Goal: Transaction & Acquisition: Book appointment/travel/reservation

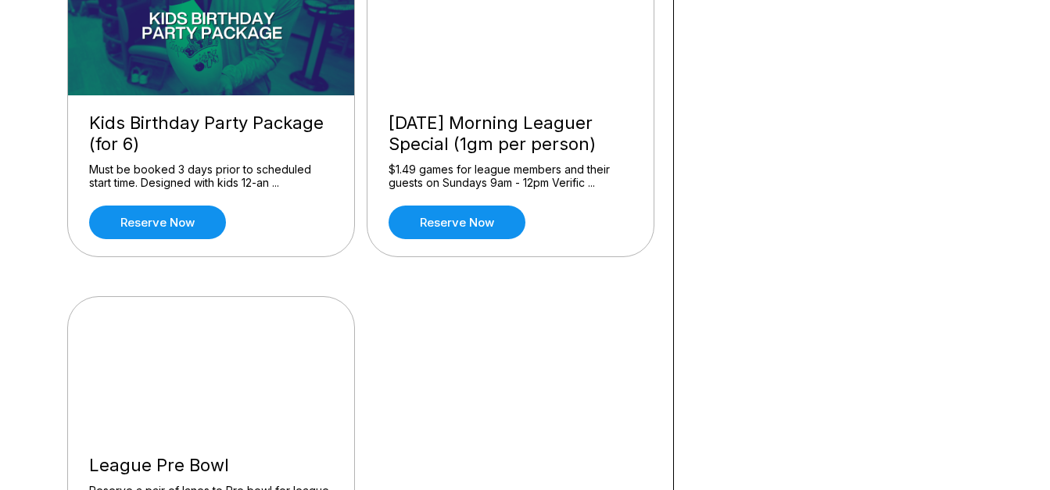
scroll to position [1642, 0]
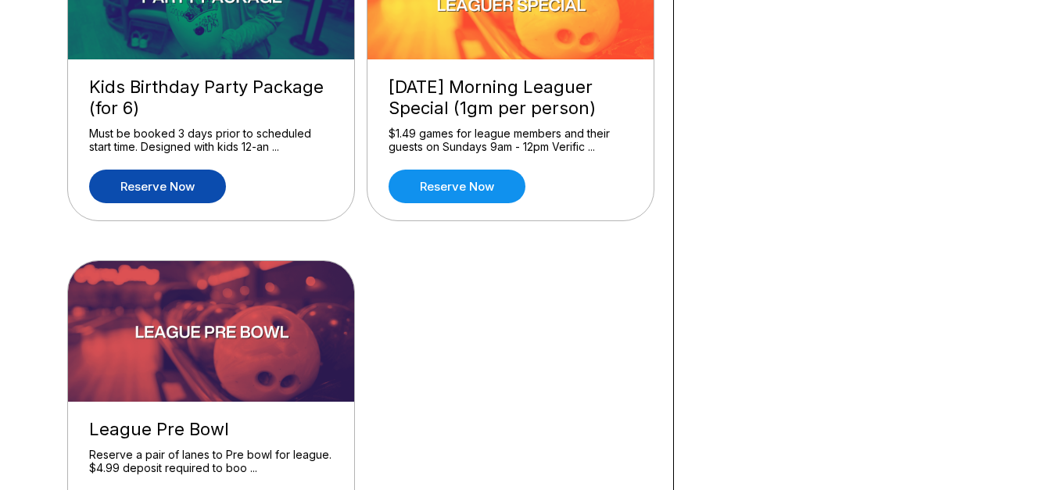
click at [127, 173] on link "Reserve now" at bounding box center [157, 187] width 137 height 34
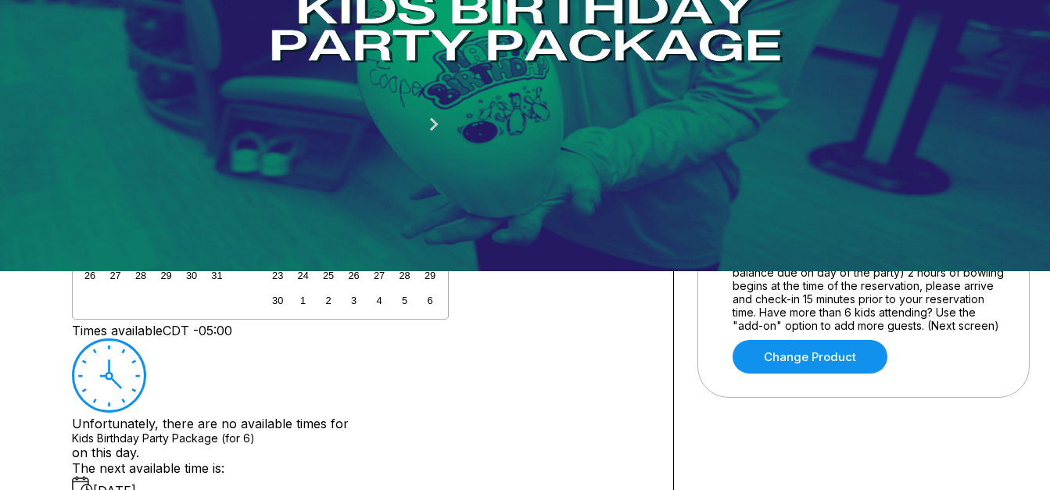
scroll to position [235, 0]
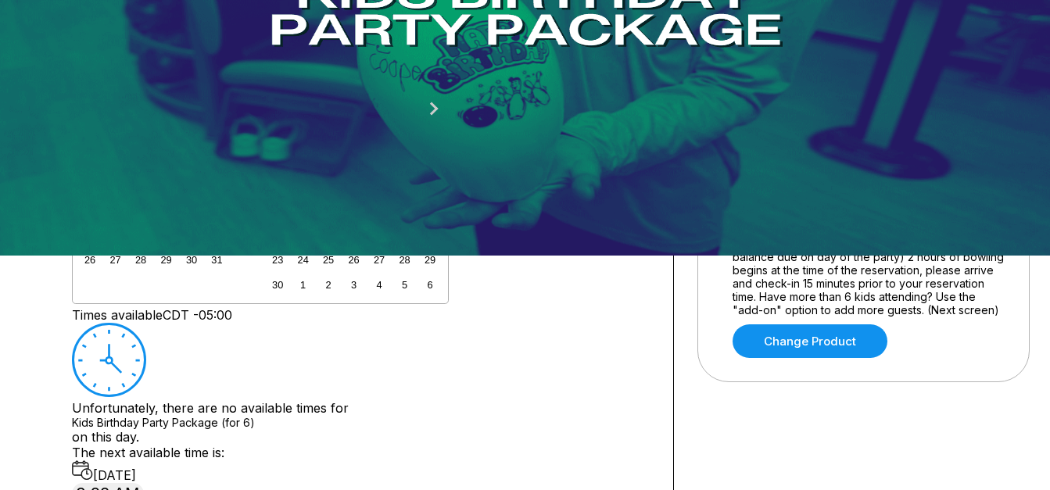
click at [440, 169] on div "1" at bounding box center [429, 158] width 21 height 21
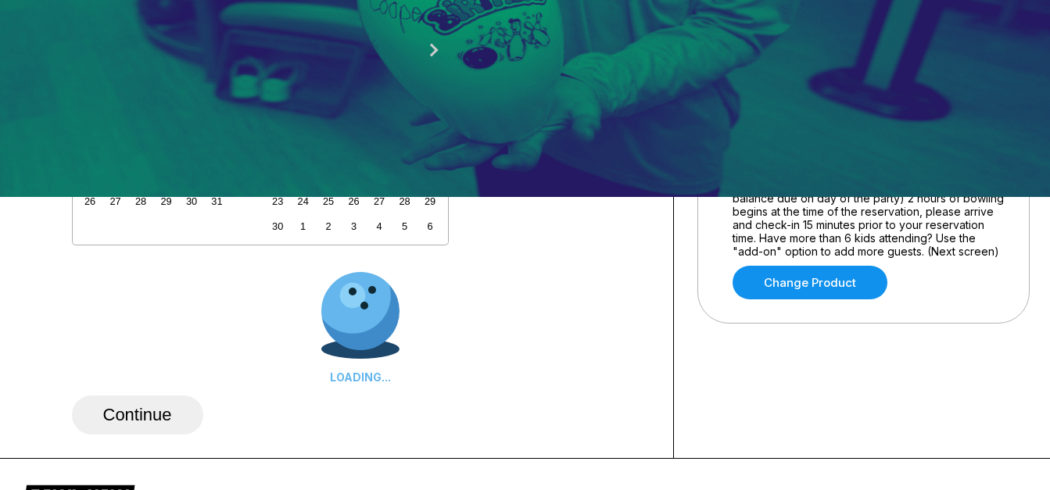
scroll to position [547, 0]
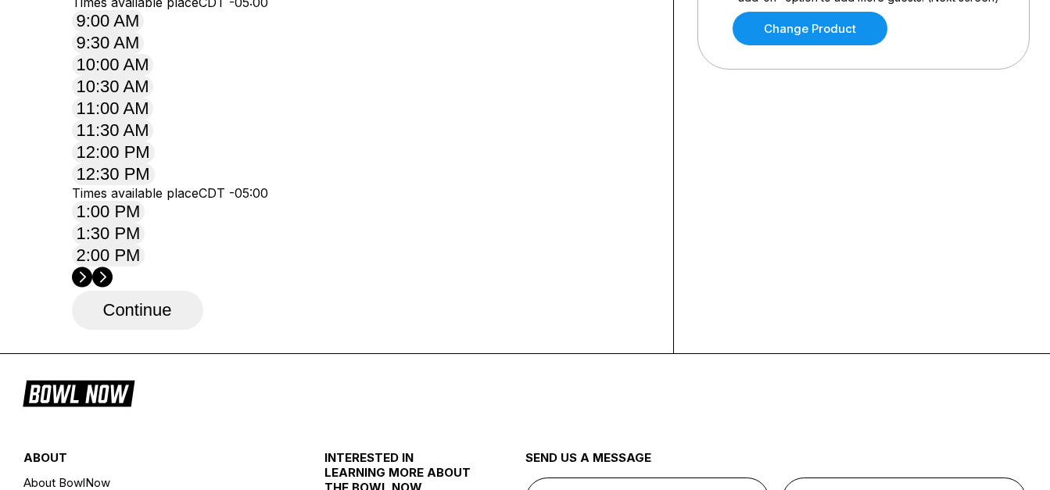
click at [155, 185] on button "12:30 PM" at bounding box center [113, 174] width 83 height 22
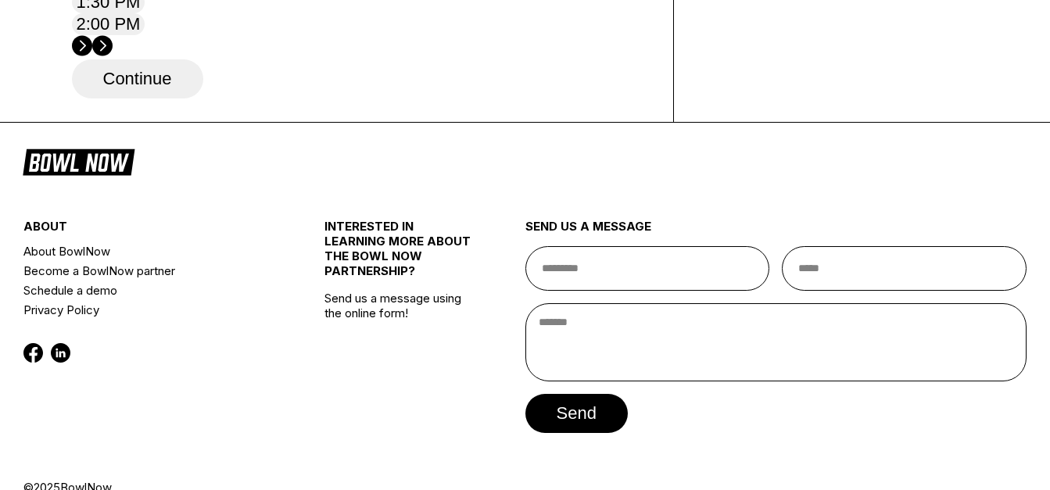
scroll to position [782, 0]
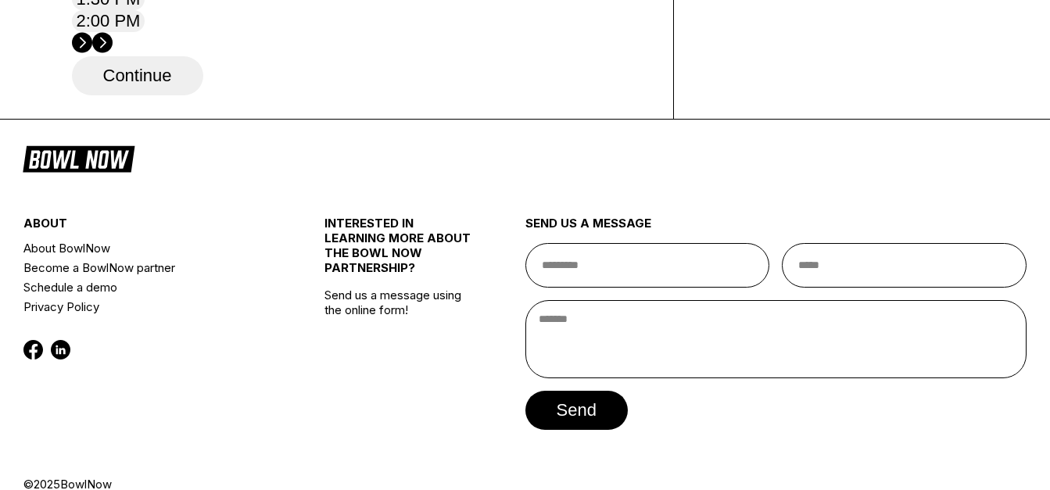
click at [151, 95] on button "Continue" at bounding box center [137, 75] width 131 height 39
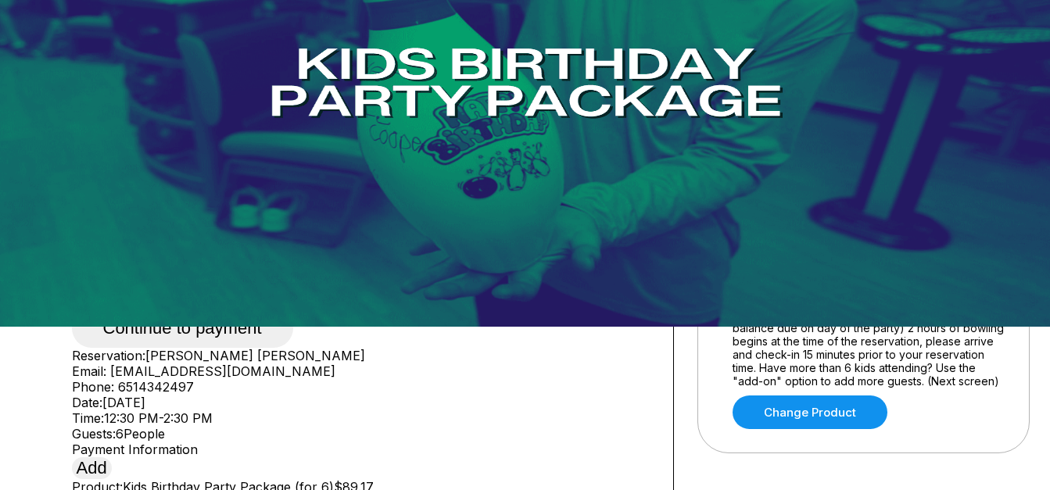
scroll to position [313, 0]
